Goal: Complete application form: Complete application form

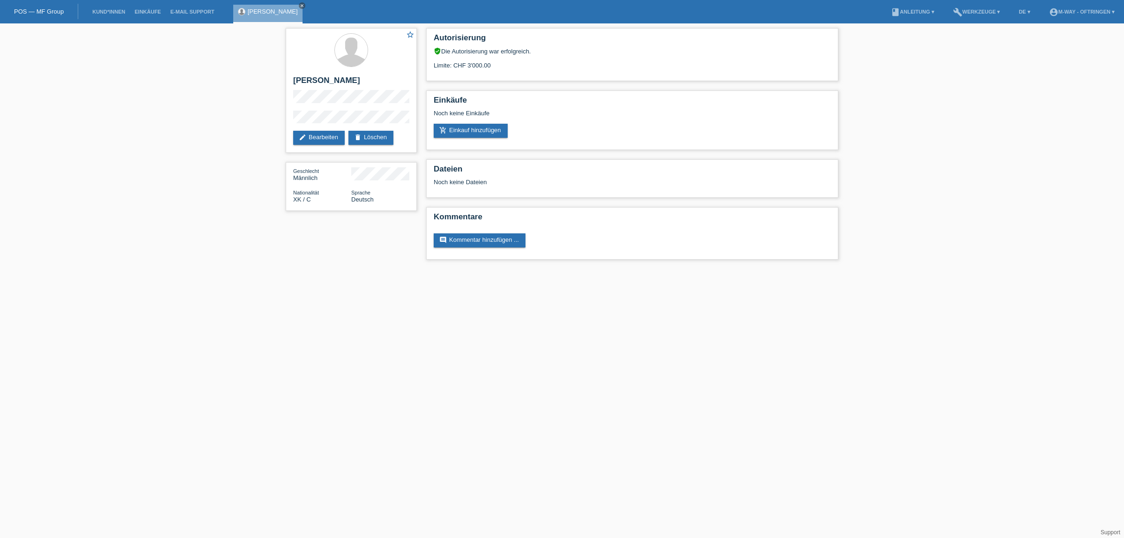
click at [107, 7] on li "Kund*innen" at bounding box center [109, 12] width 42 height 24
click at [109, 10] on link "Kund*innen" at bounding box center [109, 12] width 42 height 6
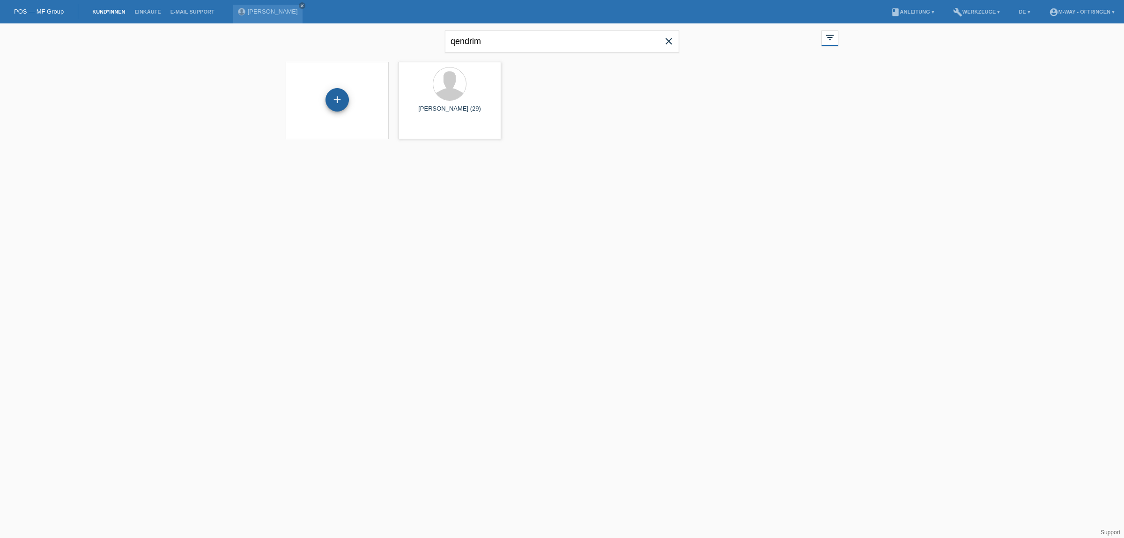
click at [333, 97] on div "+" at bounding box center [337, 99] width 23 height 23
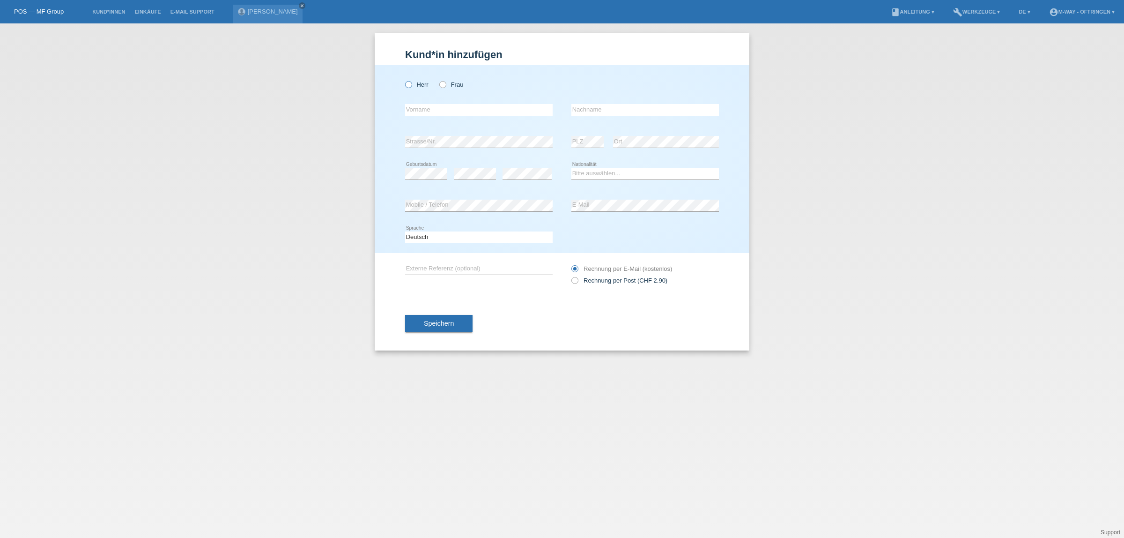
click at [404, 80] on icon at bounding box center [404, 80] width 0 height 0
click at [410, 84] on input "Herr" at bounding box center [408, 84] width 6 height 6
radio input "true"
click at [412, 108] on input "text" at bounding box center [479, 110] width 148 height 12
type input "Lirim"
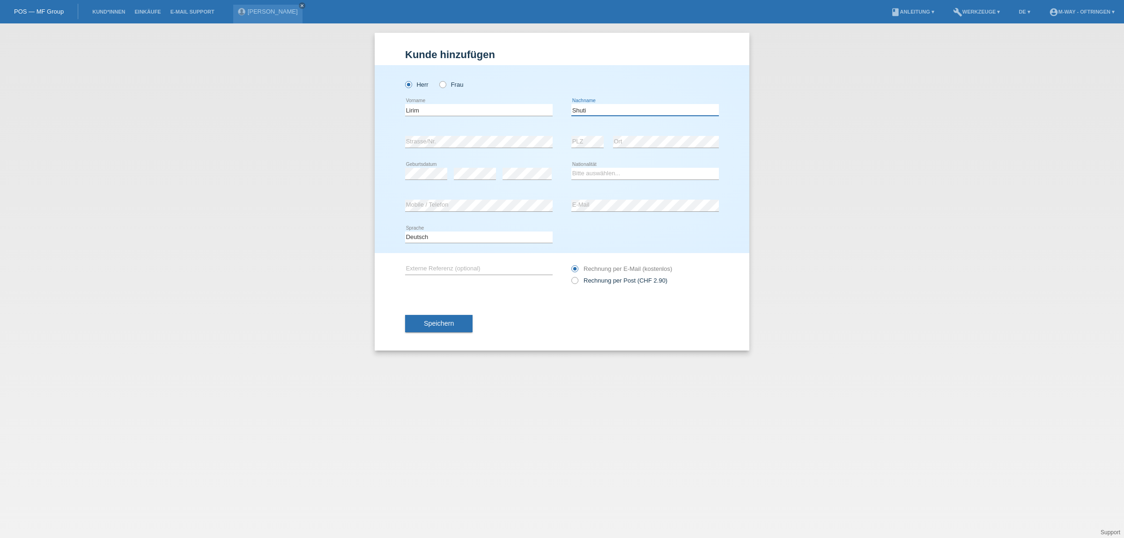
type input "Shuti"
click at [594, 170] on select "Bitte auswählen... Schweiz Deutschland Liechtenstein Österreich ------------ Af…" at bounding box center [646, 173] width 148 height 11
select select "CH"
click at [572, 168] on select "Bitte auswählen... Schweiz Deutschland Liechtenstein Österreich ------------ Af…" at bounding box center [646, 173] width 148 height 11
click at [436, 321] on span "Speichern" at bounding box center [439, 322] width 30 height 7
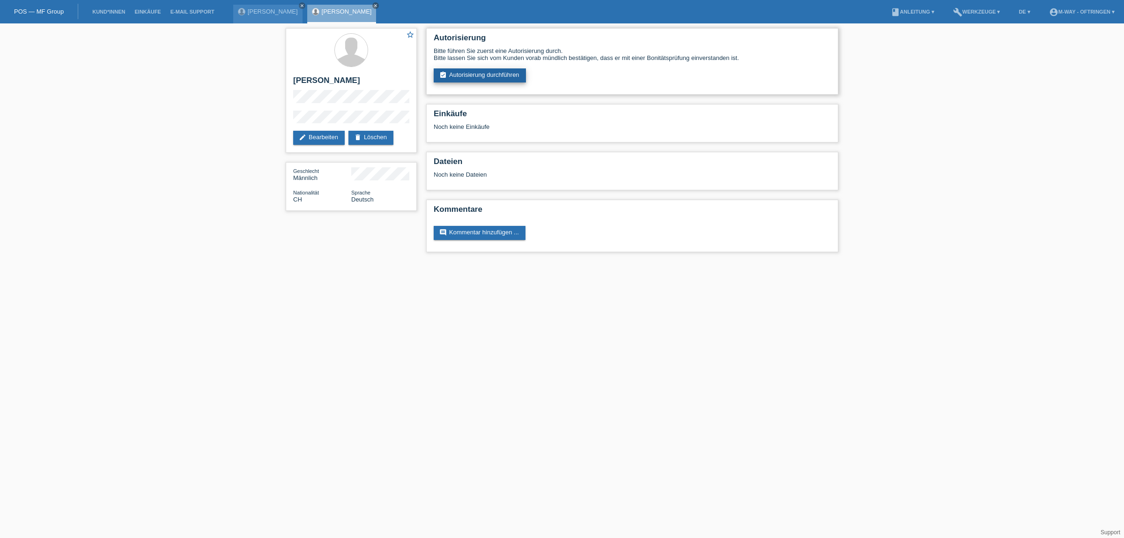
click at [478, 70] on link "assignment_turned_in Autorisierung durchführen" at bounding box center [480, 75] width 92 height 14
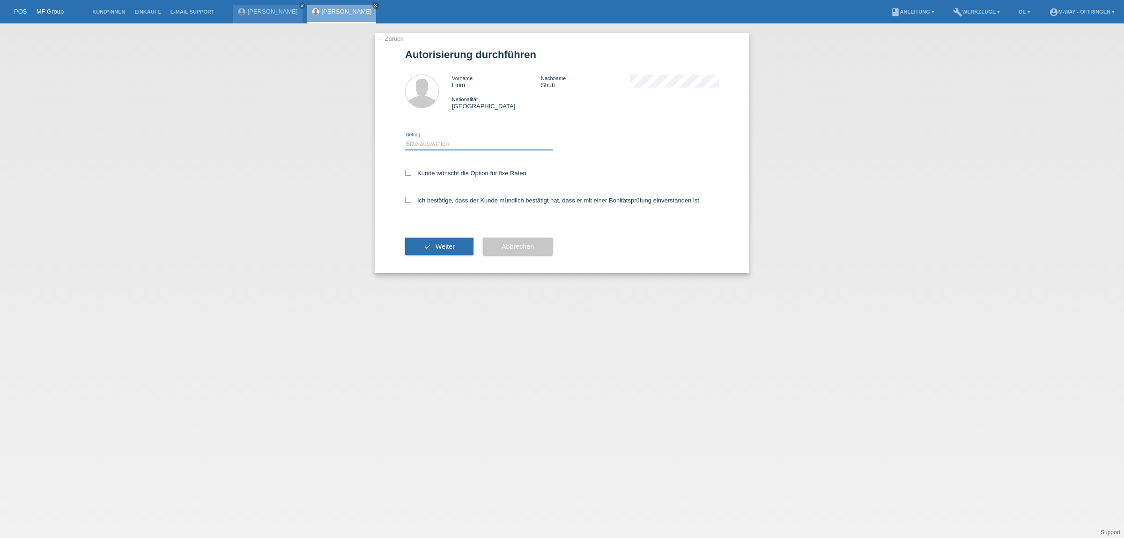
click at [446, 141] on select "Bitte auswählen CHF 1.00 - CHF 499.00 CHF 500.00 - CHF 1'999.00 CHF 2'000.00 - …" at bounding box center [479, 143] width 148 height 11
select select "3"
click at [405, 138] on select "Bitte auswählen CHF 1.00 - CHF 499.00 CHF 500.00 - CHF 1'999.00 CHF 2'000.00 - …" at bounding box center [479, 143] width 148 height 11
click at [407, 174] on icon at bounding box center [408, 173] width 6 height 6
click at [407, 174] on input "Kunde wünscht die Option für fixe Raten" at bounding box center [408, 173] width 6 height 6
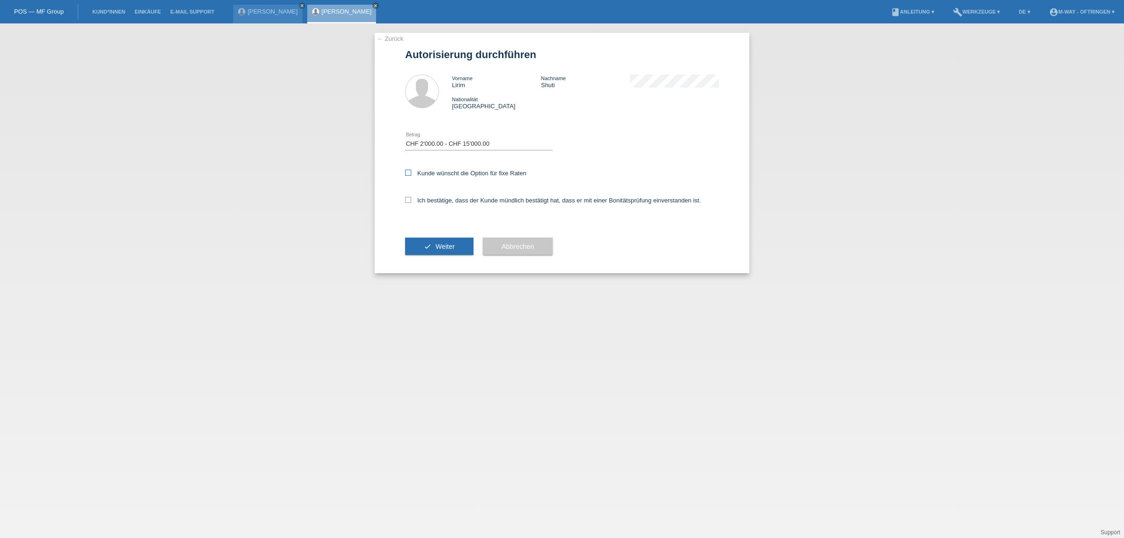
checkbox input "true"
click at [408, 198] on icon at bounding box center [408, 200] width 6 height 6
click at [408, 198] on input "Ich bestätige, dass der Kunde mündlich bestätigt hat, dass er mit einer Bonität…" at bounding box center [408, 200] width 6 height 6
checkbox input "true"
click at [419, 241] on button "check Weiter" at bounding box center [439, 247] width 68 height 18
